Goal: Task Accomplishment & Management: Manage account settings

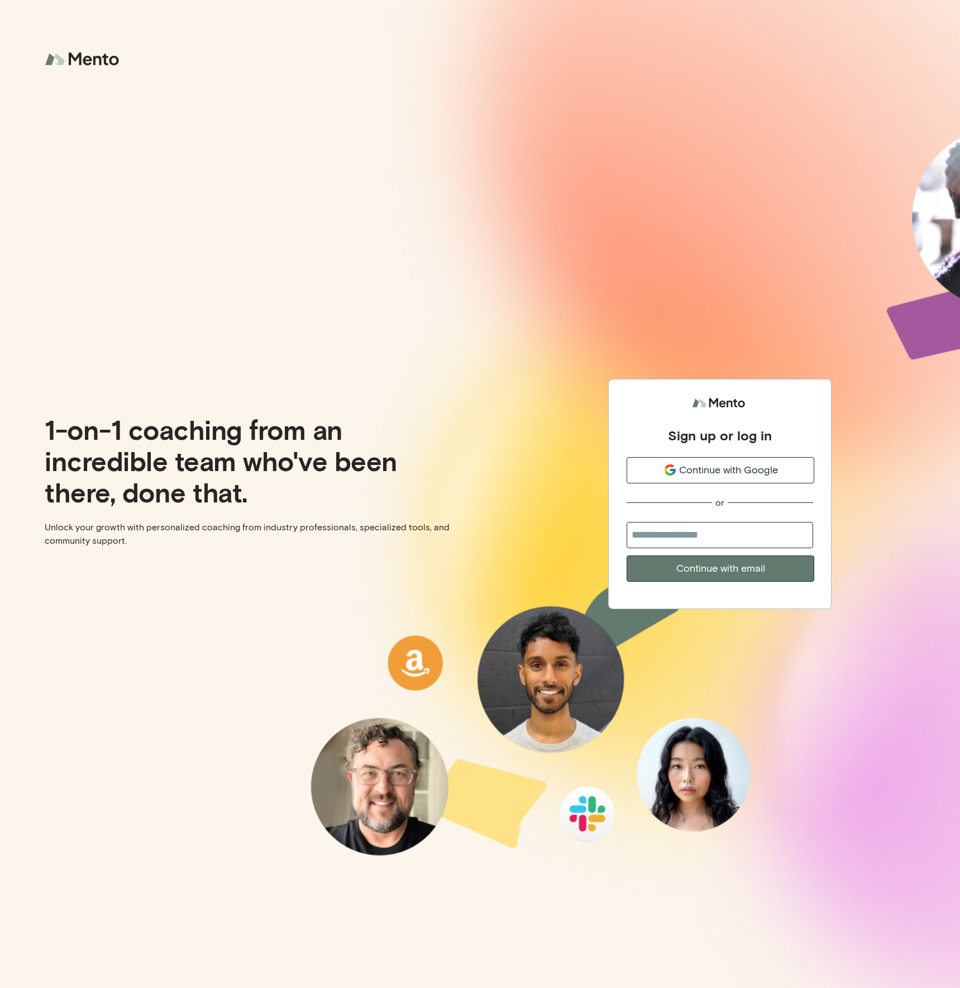
click at [783, 453] on div "Sign up or log in Continue with Google or Continue with email" at bounding box center [720, 487] width 187 height 189
click at [781, 463] on div "Continue with Google" at bounding box center [720, 470] width 187 height 15
